Goal: Task Accomplishment & Management: Use online tool/utility

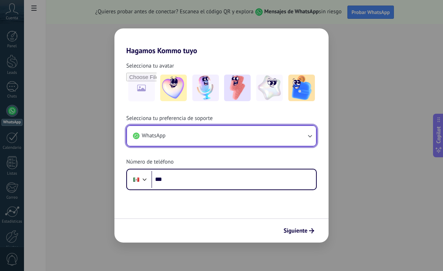
click at [215, 140] on button "WhatsApp" at bounding box center [221, 136] width 189 height 20
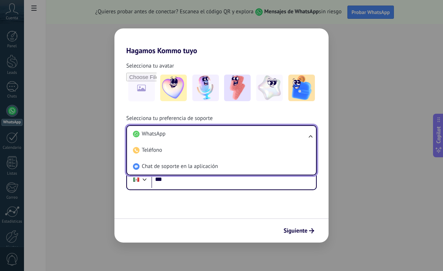
click at [215, 140] on li "WhatsApp" at bounding box center [220, 134] width 180 height 16
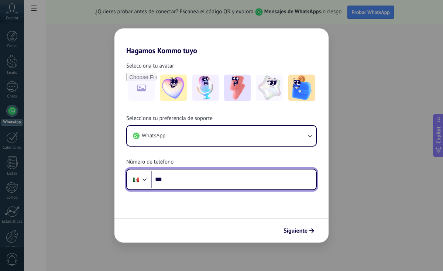
click at [201, 179] on input "***" at bounding box center [233, 179] width 165 height 17
type input "**********"
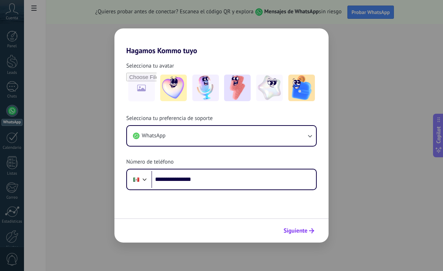
click at [301, 231] on span "Siguiente" at bounding box center [295, 230] width 24 height 5
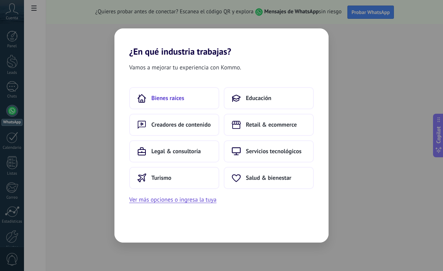
click at [206, 99] on button "Bienes raíces" at bounding box center [174, 98] width 90 height 22
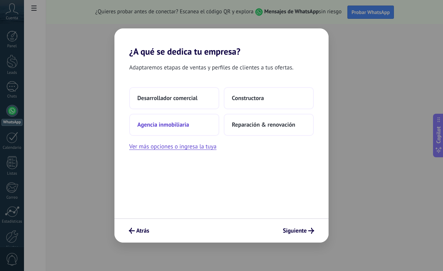
click at [192, 126] on button "Agencia inmobiliaria" at bounding box center [174, 125] width 90 height 22
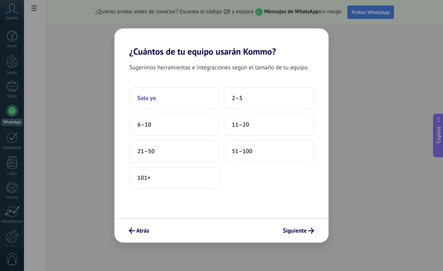
click at [183, 100] on button "Solo yo" at bounding box center [174, 98] width 90 height 22
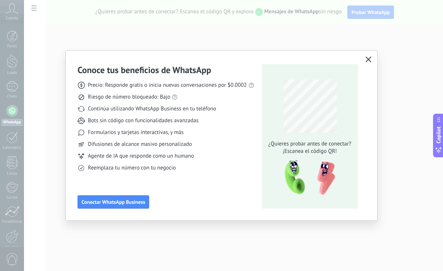
click at [369, 60] on icon "button" at bounding box center [368, 59] width 6 height 6
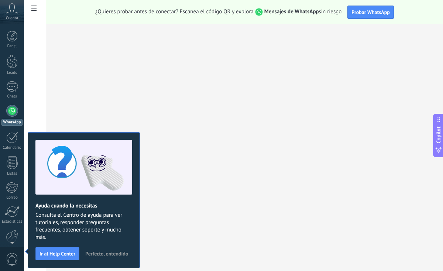
click at [14, 111] on div at bounding box center [12, 111] width 12 height 12
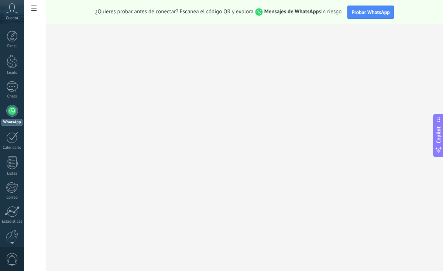
click at [16, 7] on icon at bounding box center [12, 8] width 13 height 11
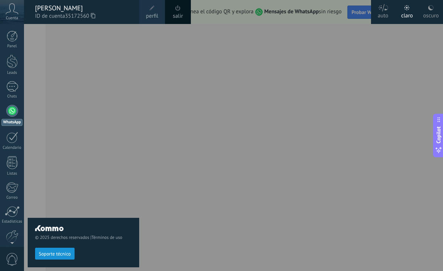
click at [51, 44] on div "© 2025 derechos reservados | Términos de uso Soporte técnico" at bounding box center [83, 147] width 111 height 247
click at [156, 14] on span "perfil" at bounding box center [152, 16] width 12 height 8
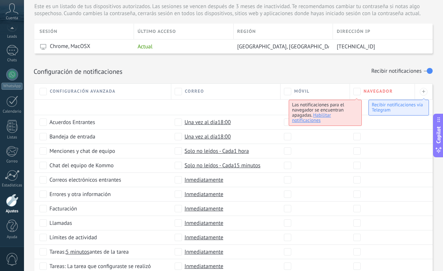
scroll to position [276, 0]
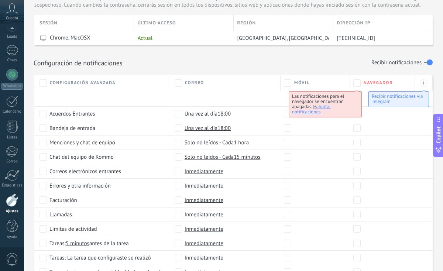
click at [317, 114] on span "Habilitar notificaciones" at bounding box center [311, 108] width 39 height 11
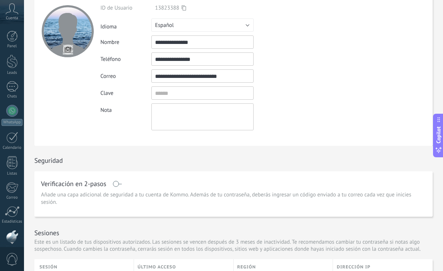
scroll to position [36, 0]
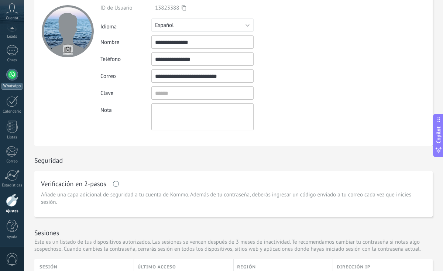
click at [12, 78] on div at bounding box center [12, 75] width 12 height 12
